Goal: Task Accomplishment & Management: Use online tool/utility

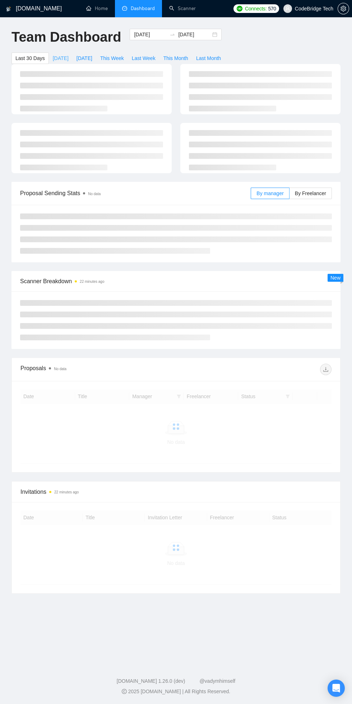
click at [60, 60] on span "[DATE]" at bounding box center [61, 58] width 16 height 8
type input "[DATE]"
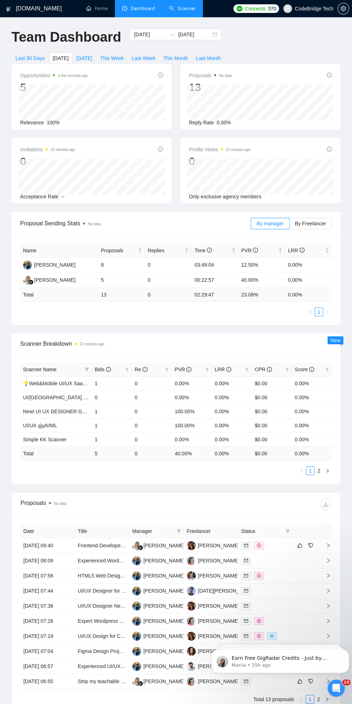
click at [178, 8] on link "Scanner" at bounding box center [182, 8] width 27 height 6
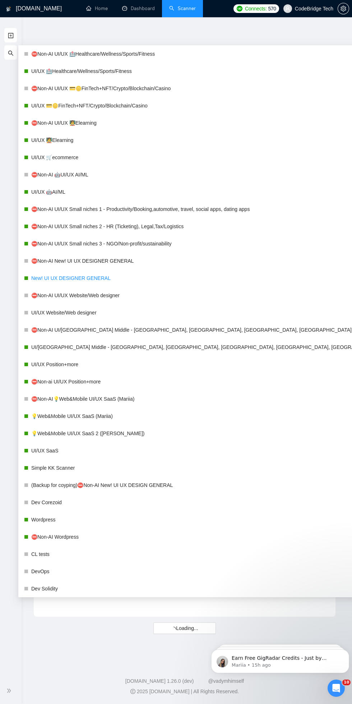
click at [74, 276] on link "New! UI UX DESIGNER GENERAL" at bounding box center [215, 278] width 368 height 14
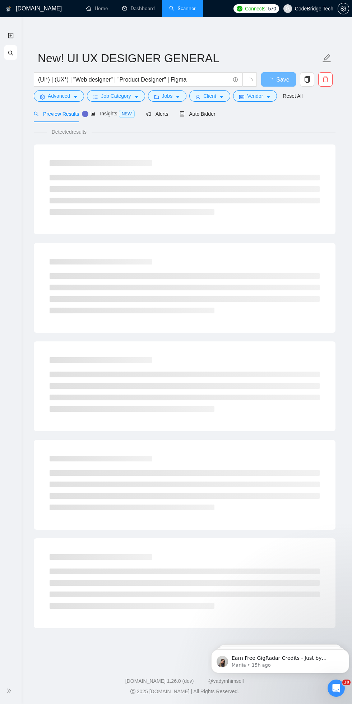
click at [283, 129] on div "Detected results" at bounding box center [185, 132] width 302 height 8
click at [196, 114] on span "Auto Bidder" at bounding box center [198, 114] width 36 height 6
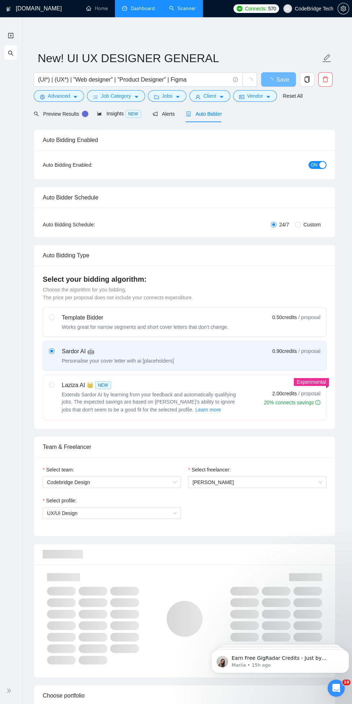
click at [132, 9] on link "Dashboard" at bounding box center [138, 8] width 33 height 6
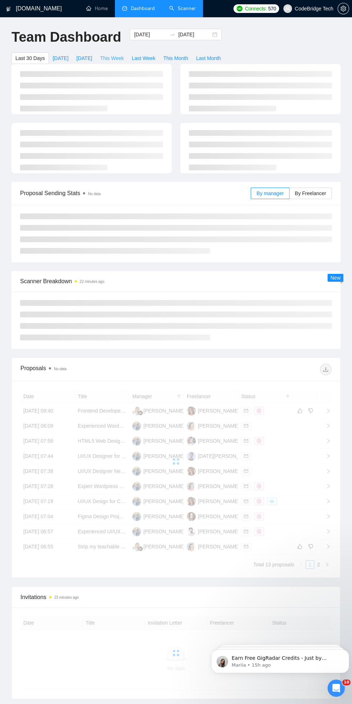
click at [107, 59] on span "This Week" at bounding box center [112, 58] width 24 height 8
type input "[DATE]"
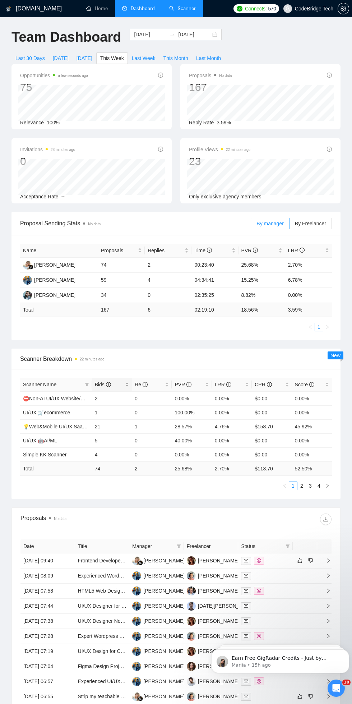
click at [100, 384] on span "Bids" at bounding box center [103, 385] width 16 height 6
